Goal: Task Accomplishment & Management: Manage account settings

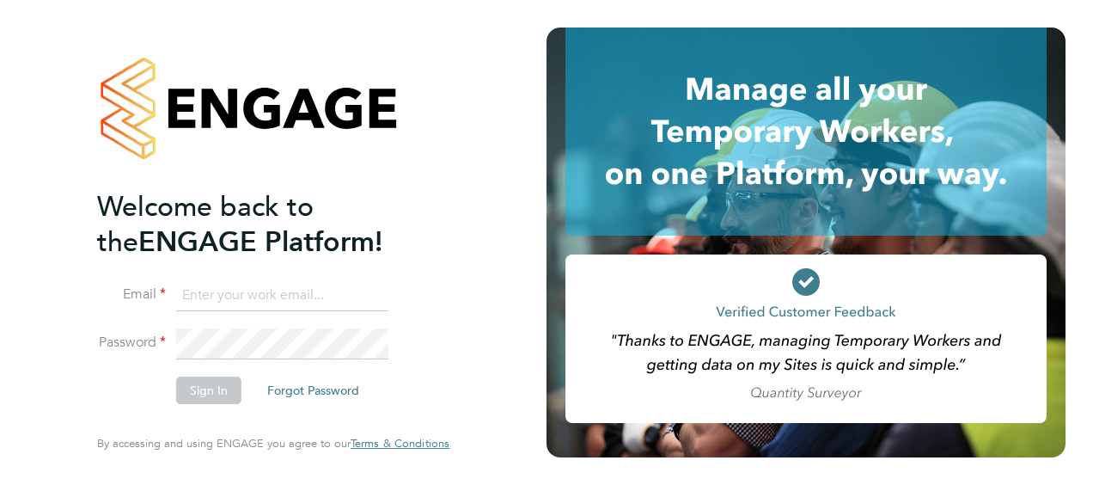
type input "luke.hewitt@vistry.co.uk"
click at [215, 385] on button "Sign In" at bounding box center [208, 390] width 65 height 28
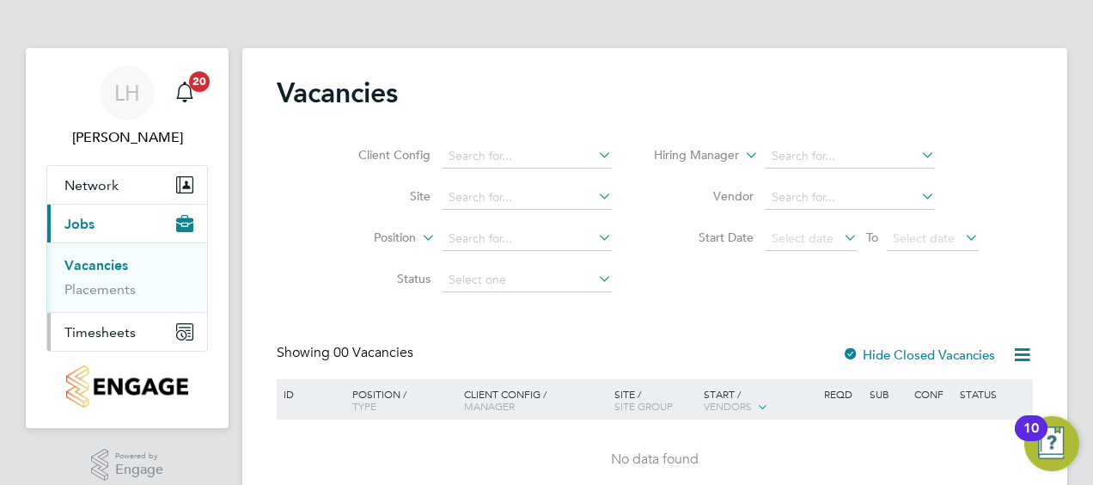
click at [98, 328] on span "Timesheets" at bounding box center [99, 332] width 71 height 16
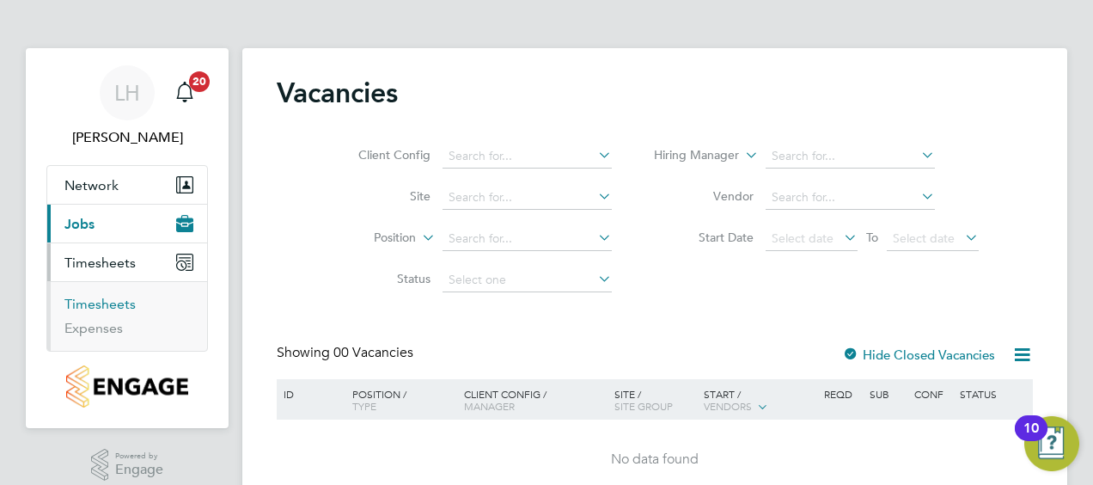
click at [124, 306] on link "Timesheets" at bounding box center [99, 304] width 71 height 16
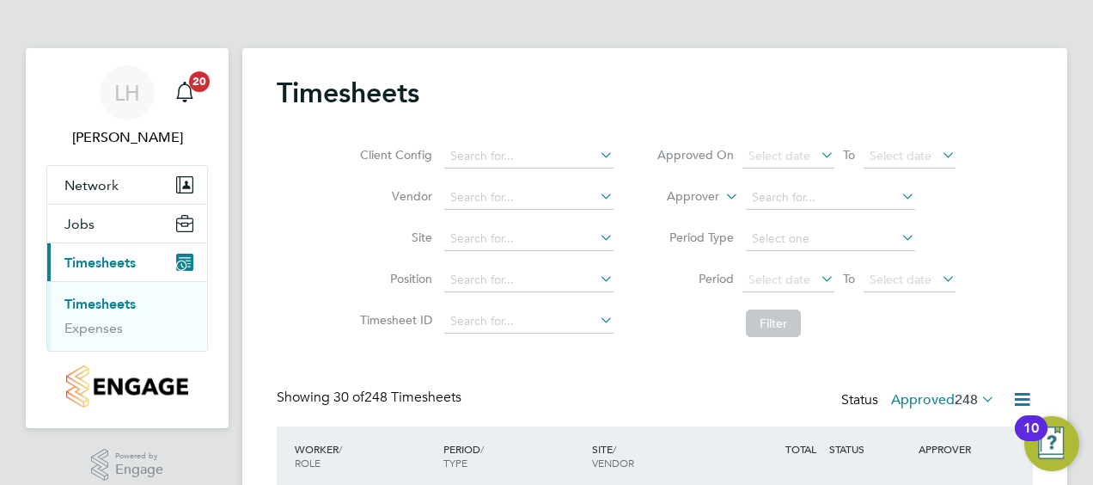
click at [978, 293] on div "Client Config Vendor Site Position Timesheet ID Approved On Select date To Sele…" at bounding box center [655, 236] width 756 height 218
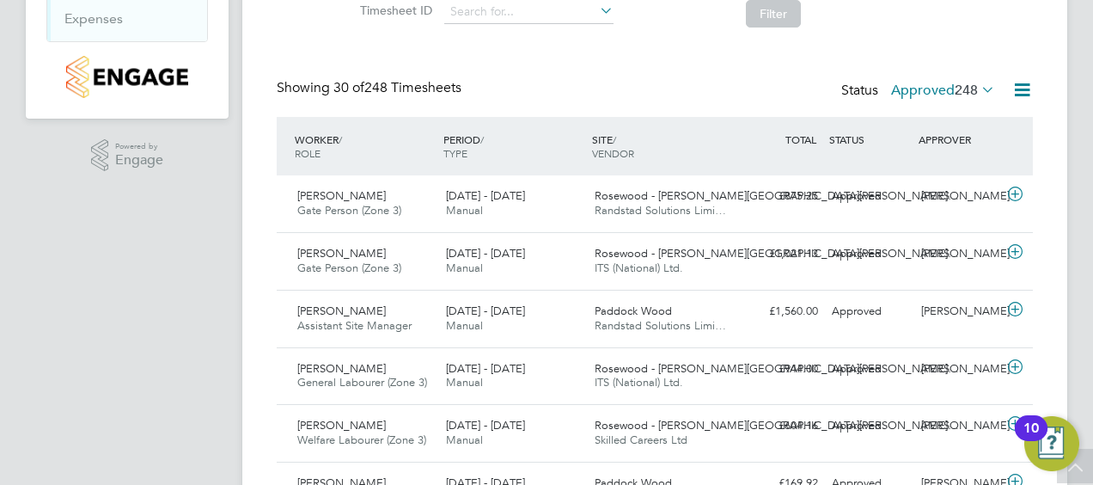
click at [978, 89] on icon at bounding box center [978, 89] width 0 height 24
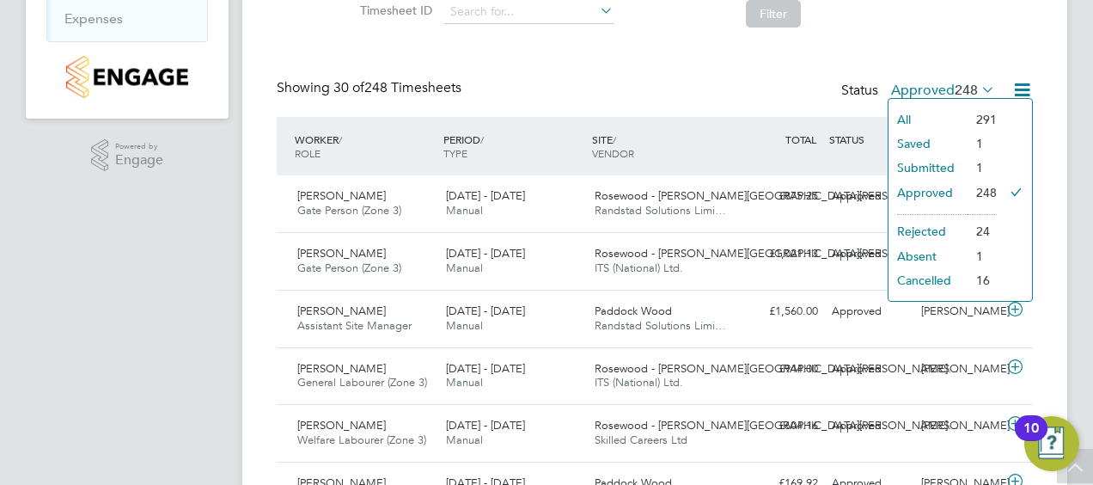
click at [945, 164] on li "Submitted" at bounding box center [928, 168] width 79 height 24
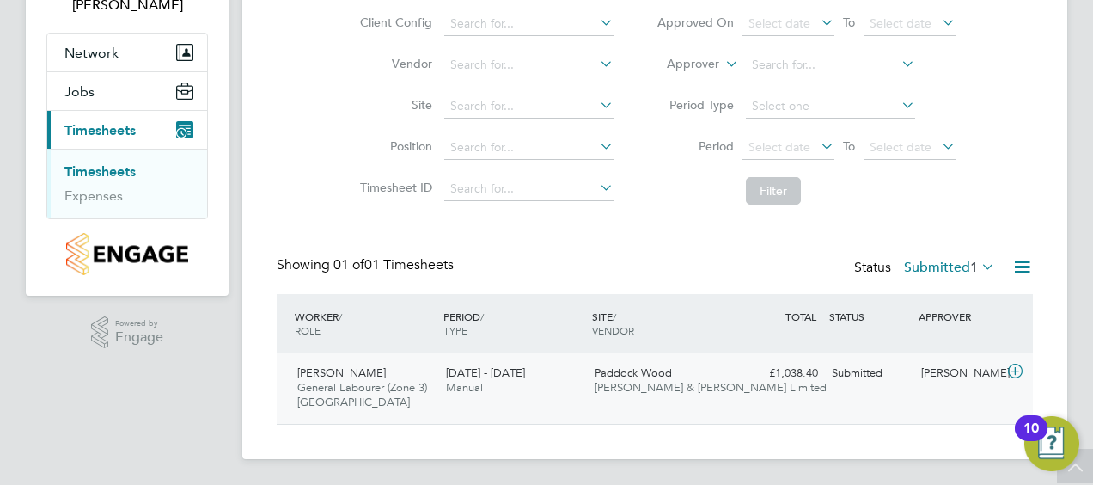
click at [627, 387] on span "Fawkes & Reece Limited" at bounding box center [711, 387] width 232 height 15
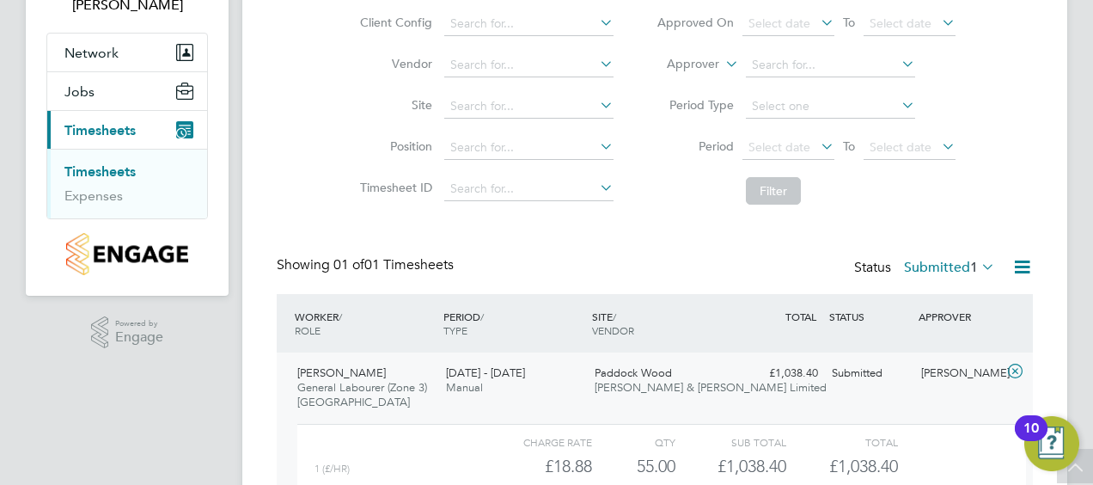
click at [1037, 351] on div "Timesheets Client Config Vendor Site Position Timesheet ID Approved On Select d…" at bounding box center [654, 266] width 825 height 701
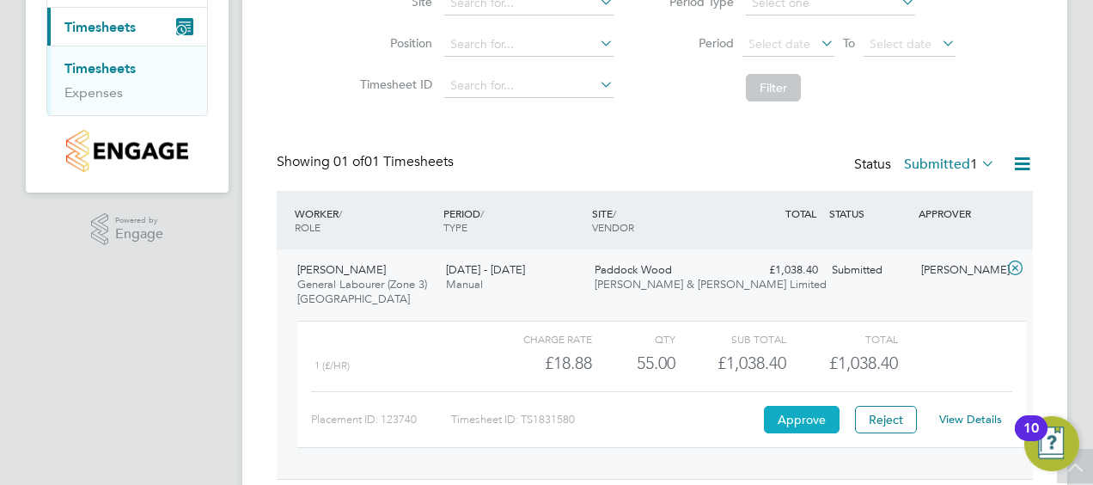
click at [794, 414] on button "Approve" at bounding box center [802, 420] width 76 height 28
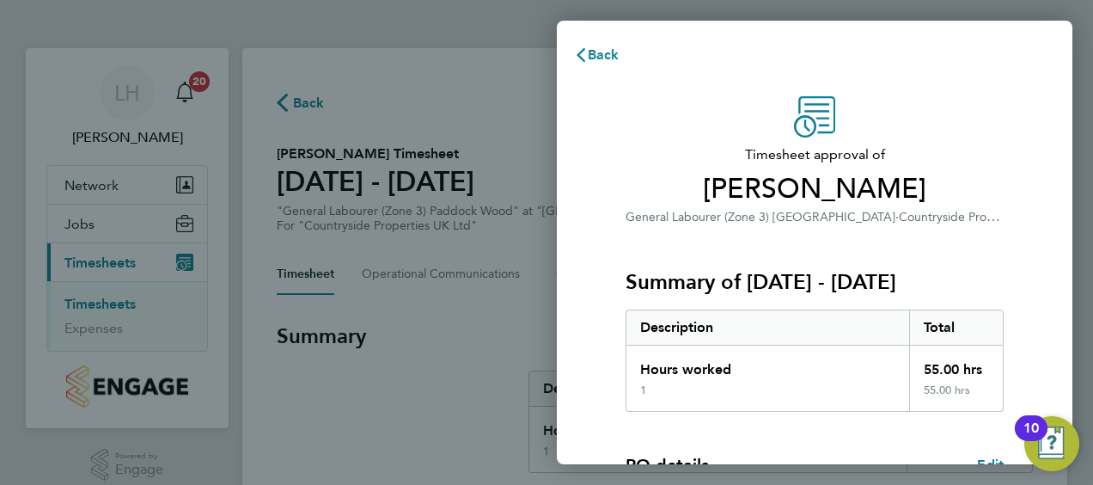
click at [975, 283] on h3 "Summary of [DATE] - [DATE]" at bounding box center [815, 282] width 378 height 28
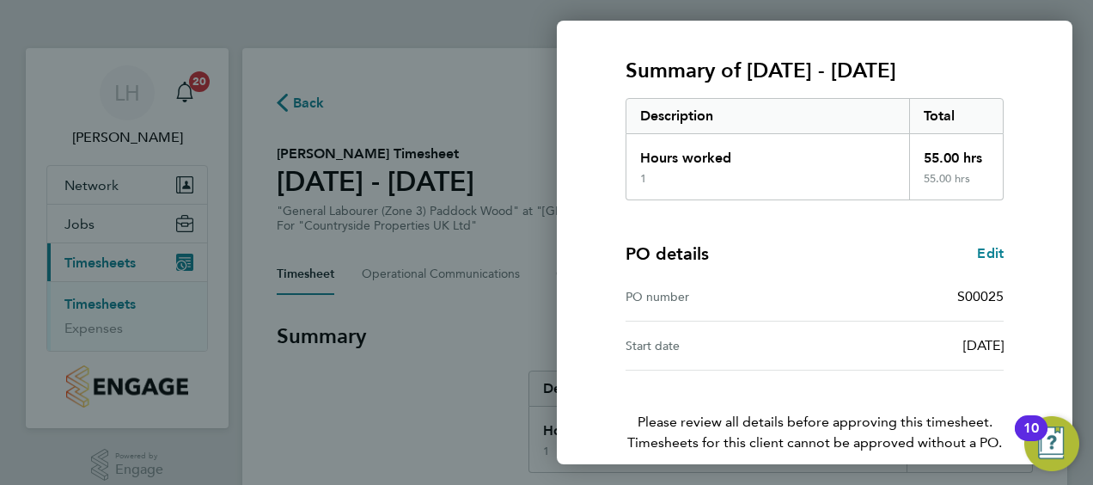
scroll to position [288, 0]
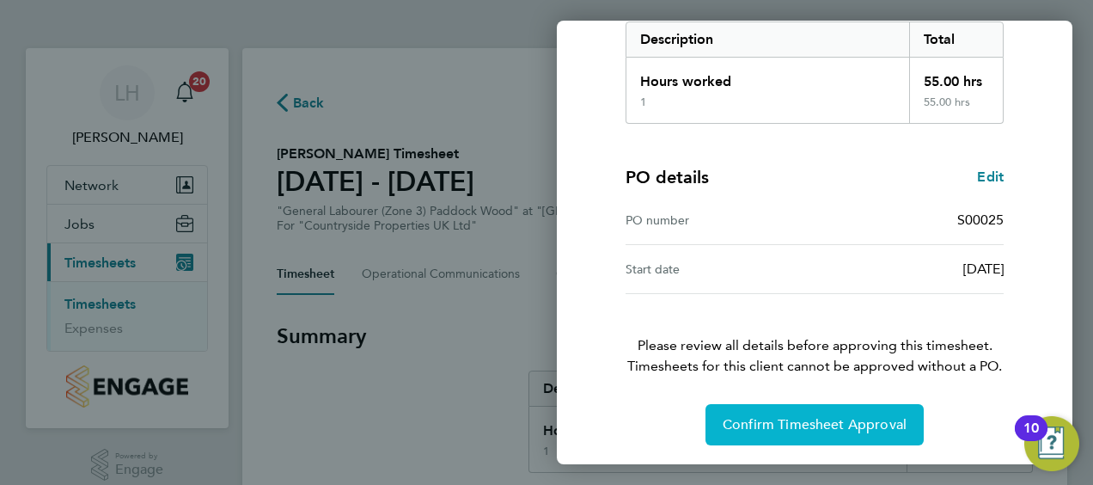
click at [856, 413] on button "Confirm Timesheet Approval" at bounding box center [815, 424] width 218 height 41
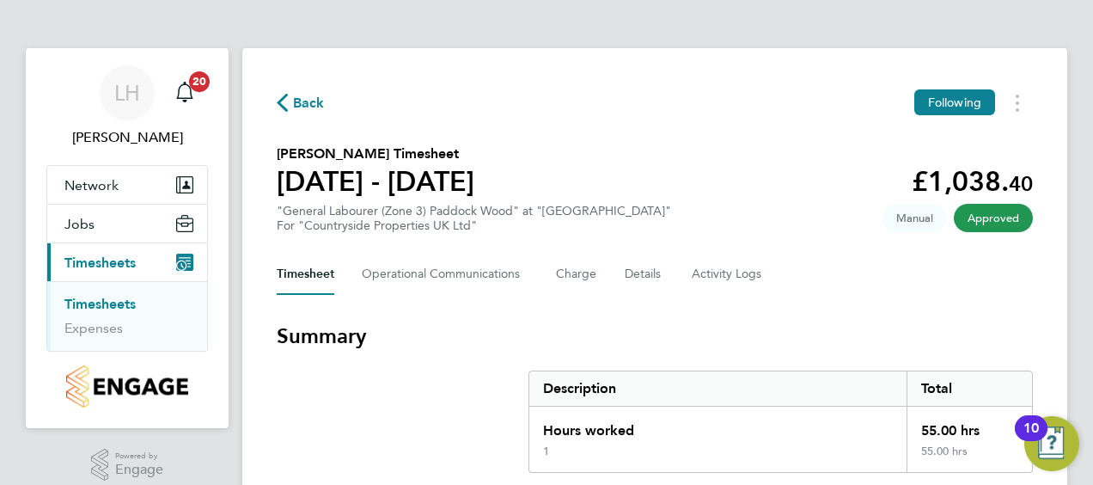
click at [1005, 285] on div "Timesheet Operational Communications Charge Details Activity Logs" at bounding box center [655, 274] width 756 height 41
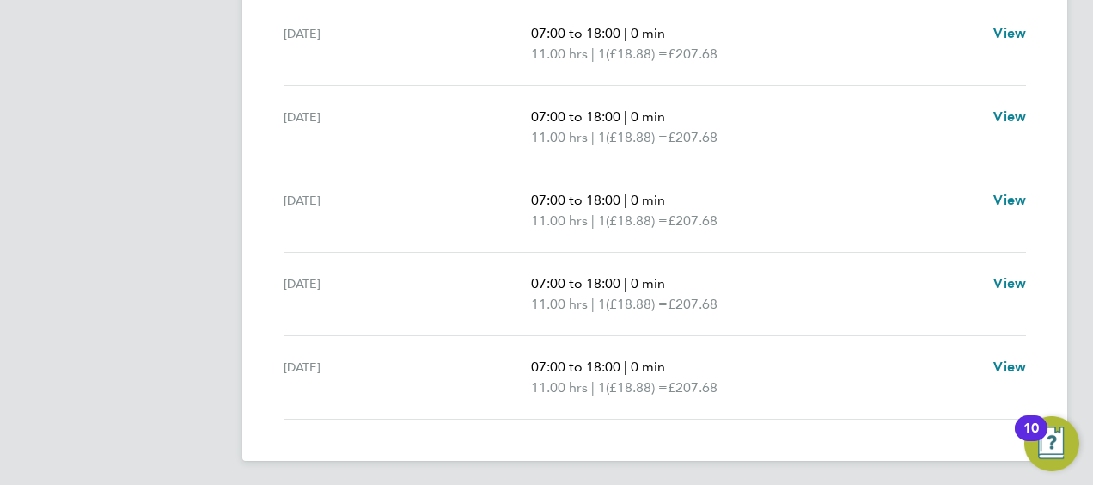
scroll to position [560, 0]
click at [960, 126] on p "11.00 hrs | 1 (£18.88) = £207.68" at bounding box center [755, 136] width 449 height 21
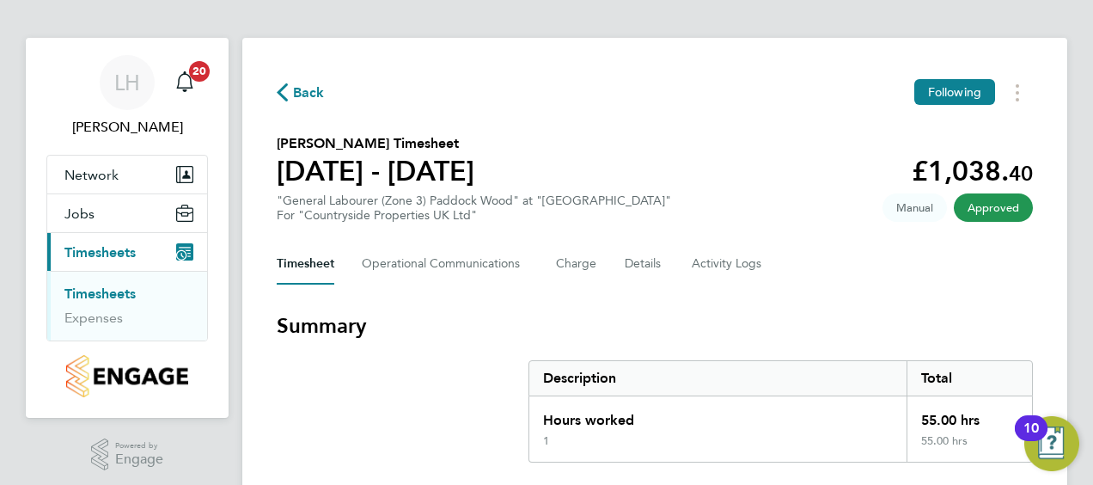
scroll to position [0, 0]
